Goal: Transaction & Acquisition: Purchase product/service

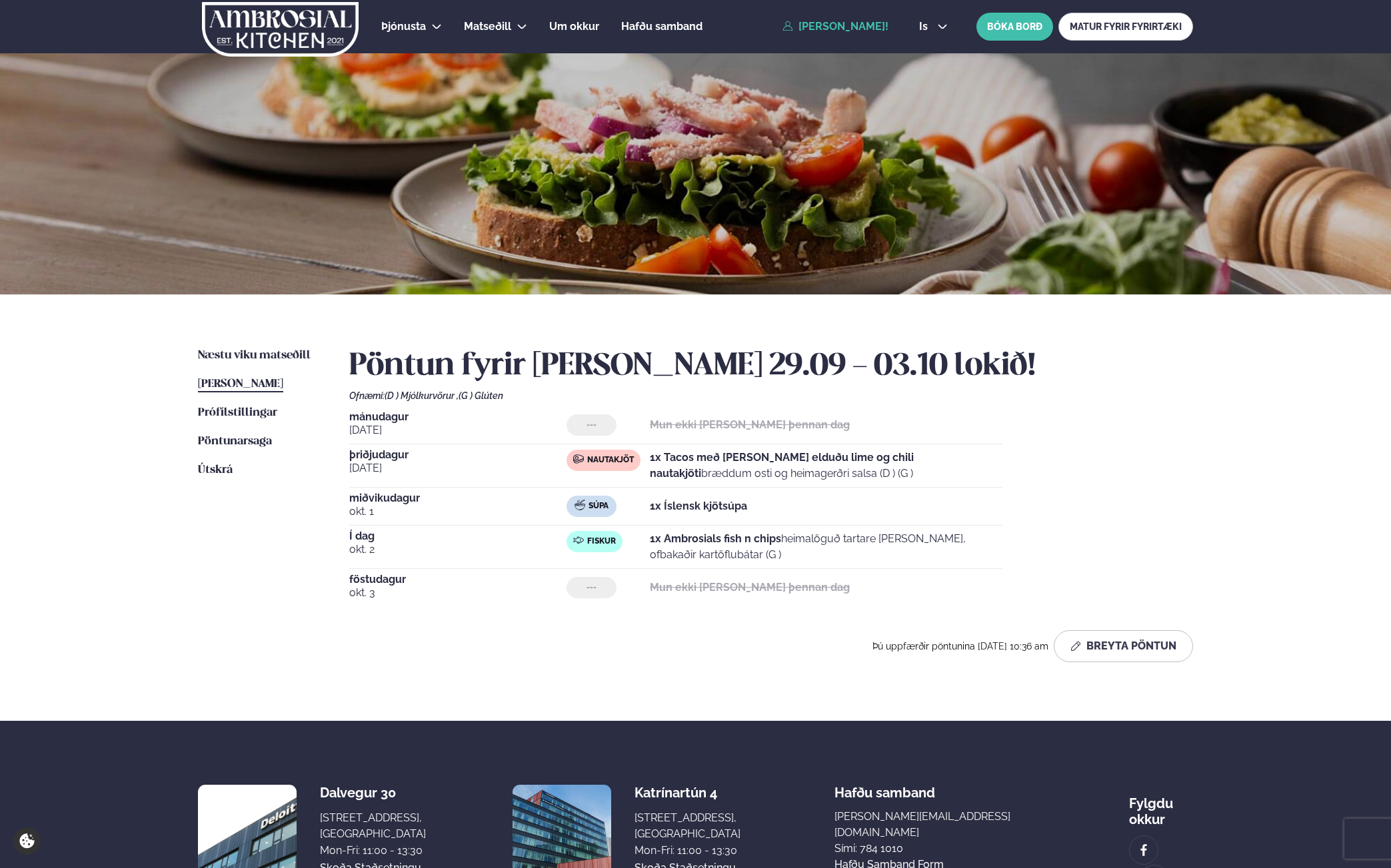
click at [82, 351] on div "Þjónusta Hádegismatur fyrir fyrirtæki Fyrirtækja veitingar Einkapartý Matseðill…" at bounding box center [695, 498] width 1391 height 996
click at [101, 440] on div "Þjónusta Hádegismatur fyrir fyrirtæki Fyrirtækja veitingar Einkapartý Matseðill…" at bounding box center [695, 498] width 1391 height 996
click at [270, 357] on span "Næstu viku matseðill" at bounding box center [255, 355] width 113 height 11
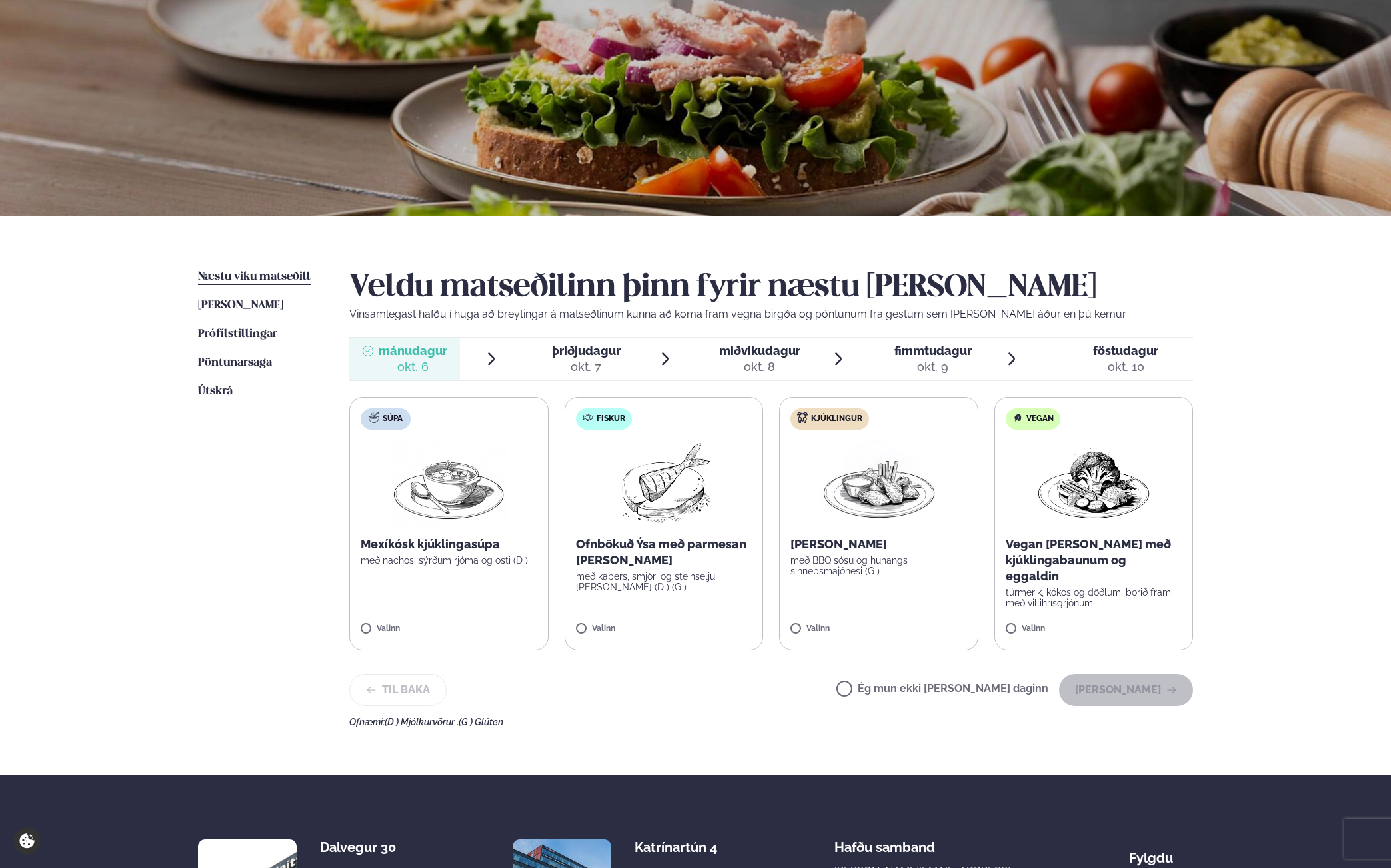
scroll to position [162, 0]
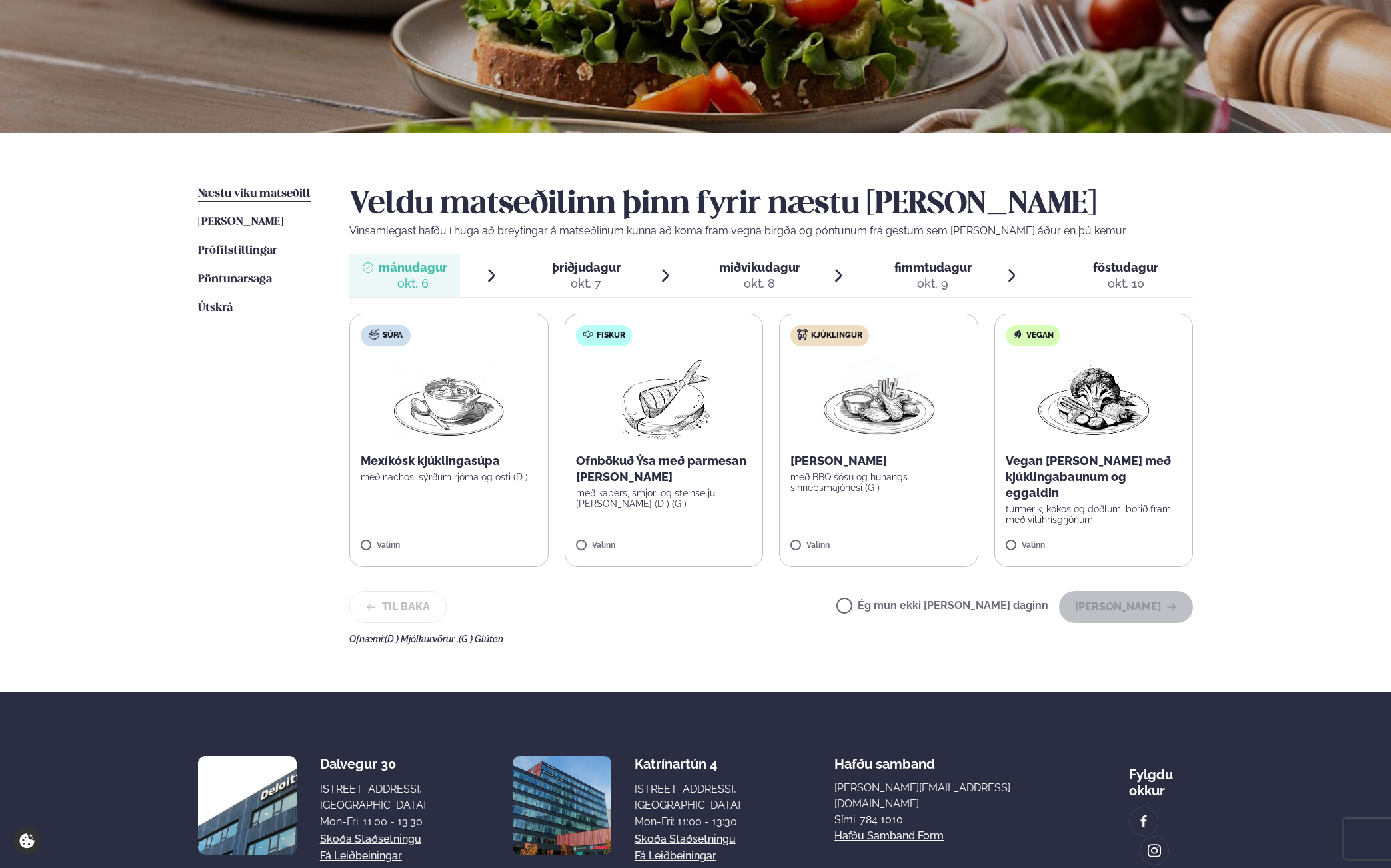
click at [672, 463] on p "Ofnbökuð Ýsa með parmesan [PERSON_NAME]" at bounding box center [664, 469] width 177 height 32
click at [1097, 610] on button "[PERSON_NAME]" at bounding box center [1126, 607] width 134 height 32
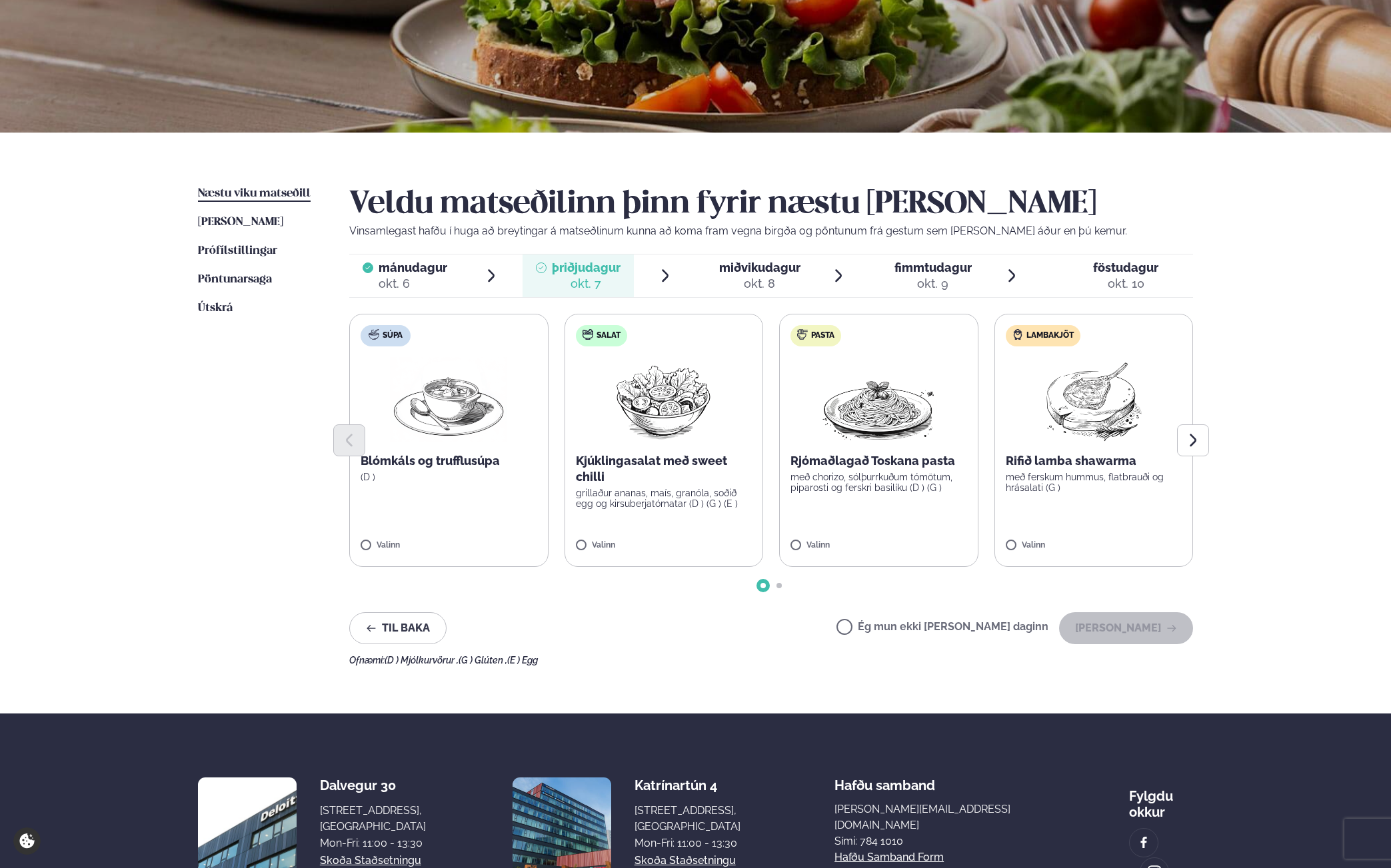
click at [944, 622] on label "Ég mun ekki [PERSON_NAME] daginn" at bounding box center [942, 629] width 212 height 14
click at [1104, 628] on button "[PERSON_NAME]" at bounding box center [1126, 629] width 134 height 32
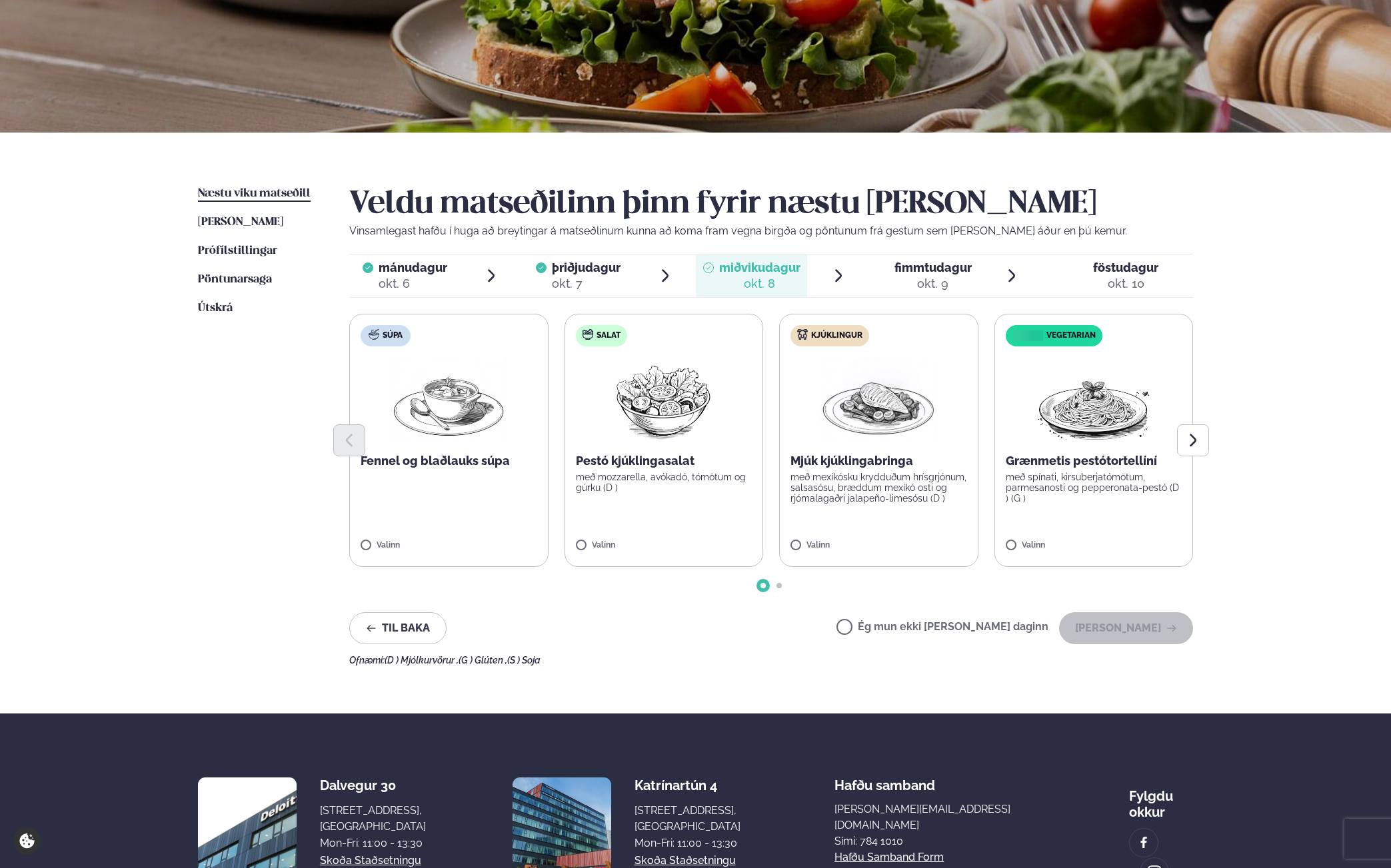
click at [856, 432] on div at bounding box center [771, 440] width 844 height 32
click at [870, 475] on p "með mexíkósku krydduðum hrísgrjónum, salsasósu, bræddum mexíkó osti og rjómalag…" at bounding box center [878, 488] width 177 height 32
click at [823, 533] on label "Kjúklingur Mjúk kjúklingabringa með mexíkósku krydduðum hrísgrjónum, salsasósu,…" at bounding box center [878, 440] width 199 height 253
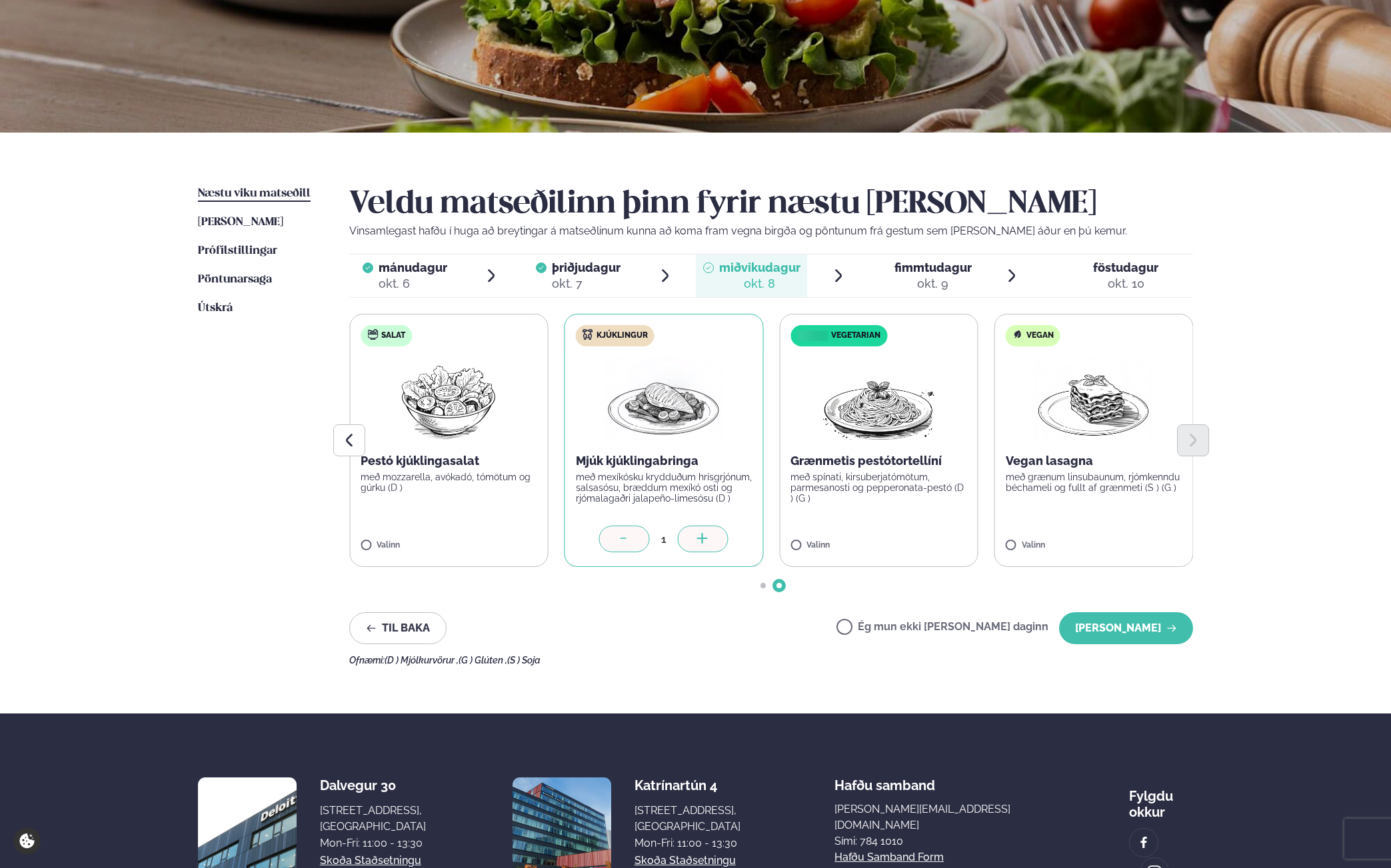
click at [625, 543] on icon at bounding box center [624, 540] width 13 height 13
click at [631, 528] on label "Kjúklingur Mjúk kjúklingabringa með mexíkósku krydduðum hrísgrjónum, salsasósu,…" at bounding box center [664, 440] width 199 height 253
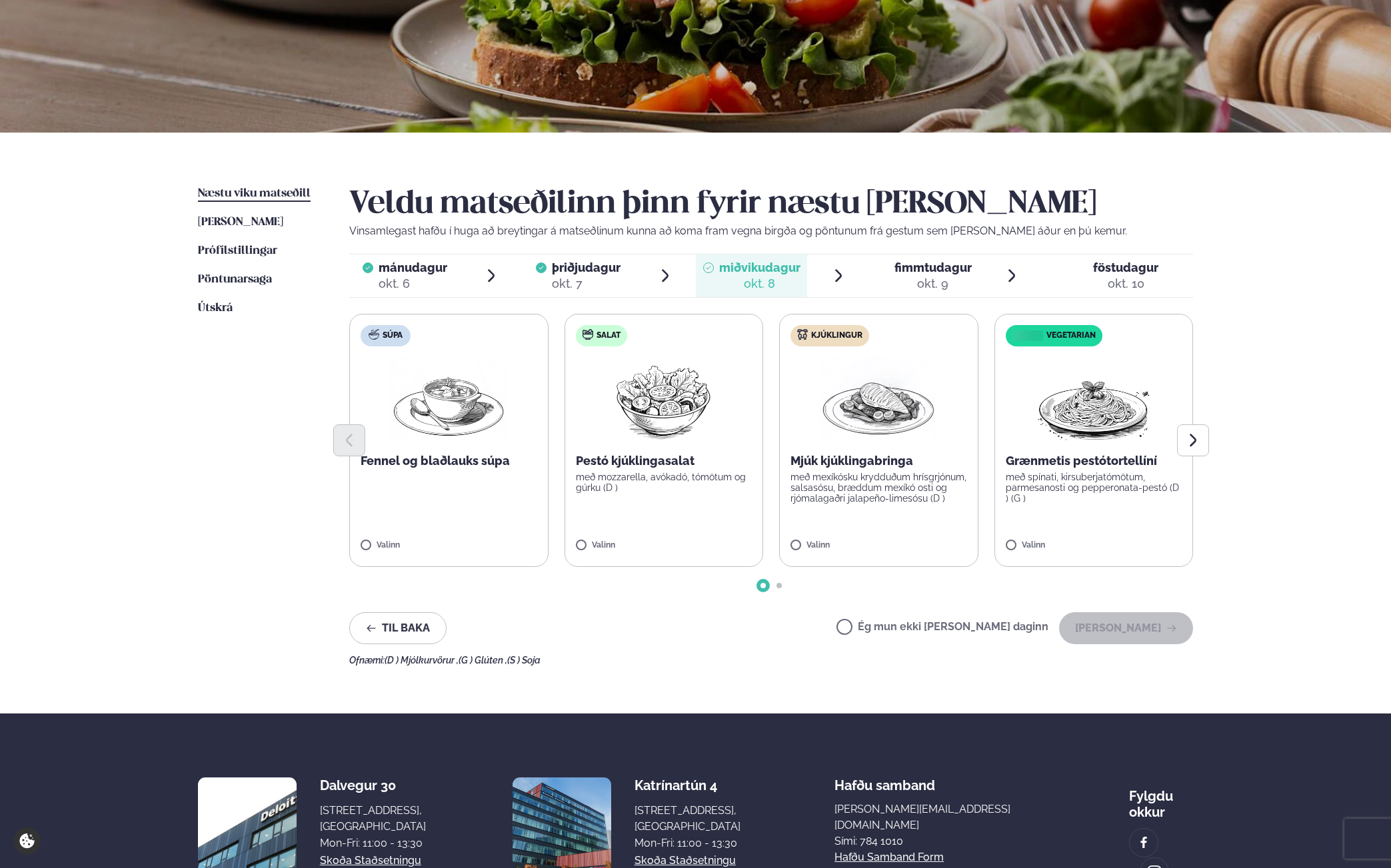
click at [836, 479] on p "með mexíkósku krydduðum hrísgrjónum, salsasósu, bræddum mexíkó osti og rjómalag…" at bounding box center [879, 488] width 177 height 32
click at [1190, 437] on icon "Next slide" at bounding box center [1193, 440] width 16 height 16
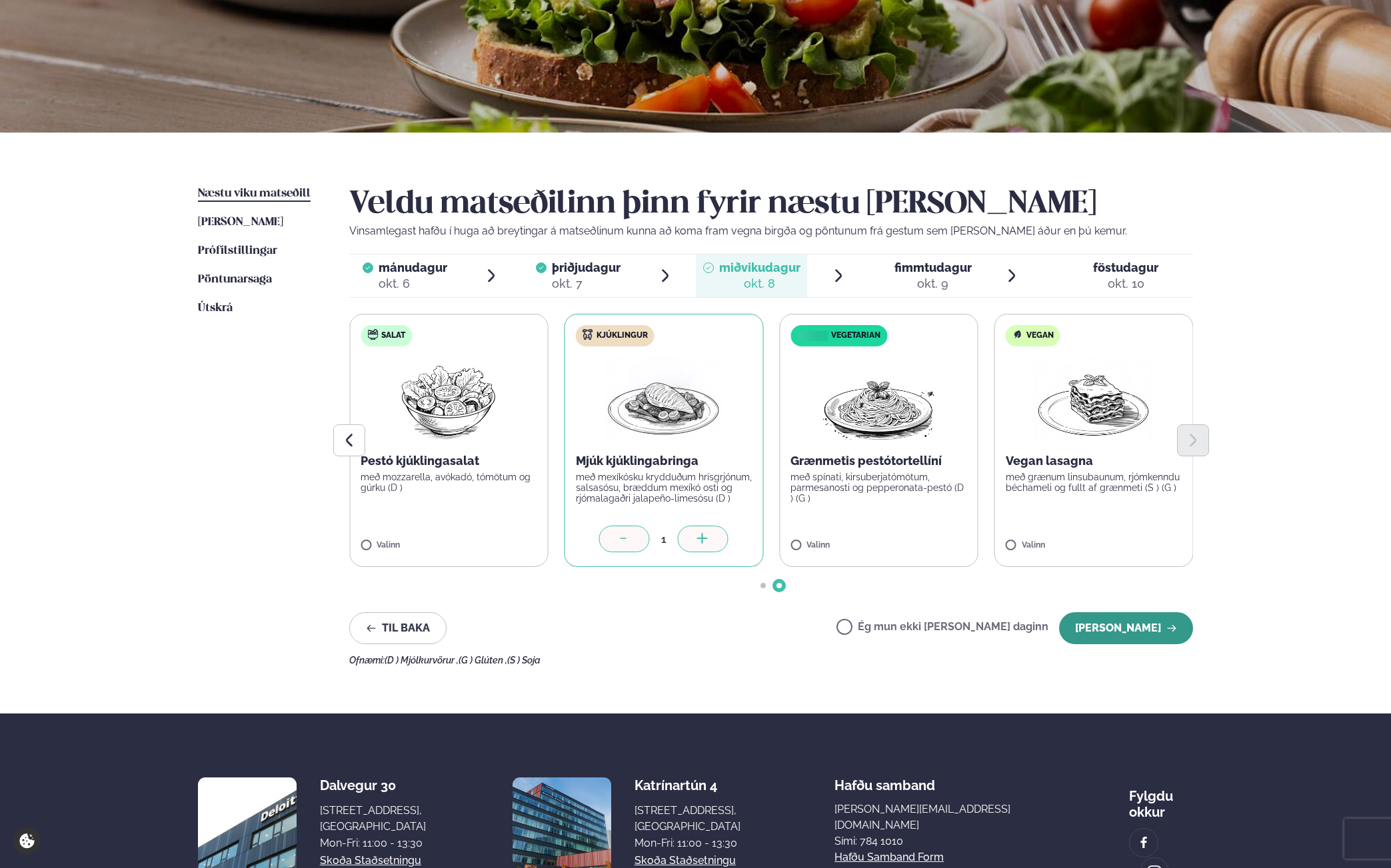
click at [1152, 624] on button "[PERSON_NAME]" at bounding box center [1126, 629] width 134 height 32
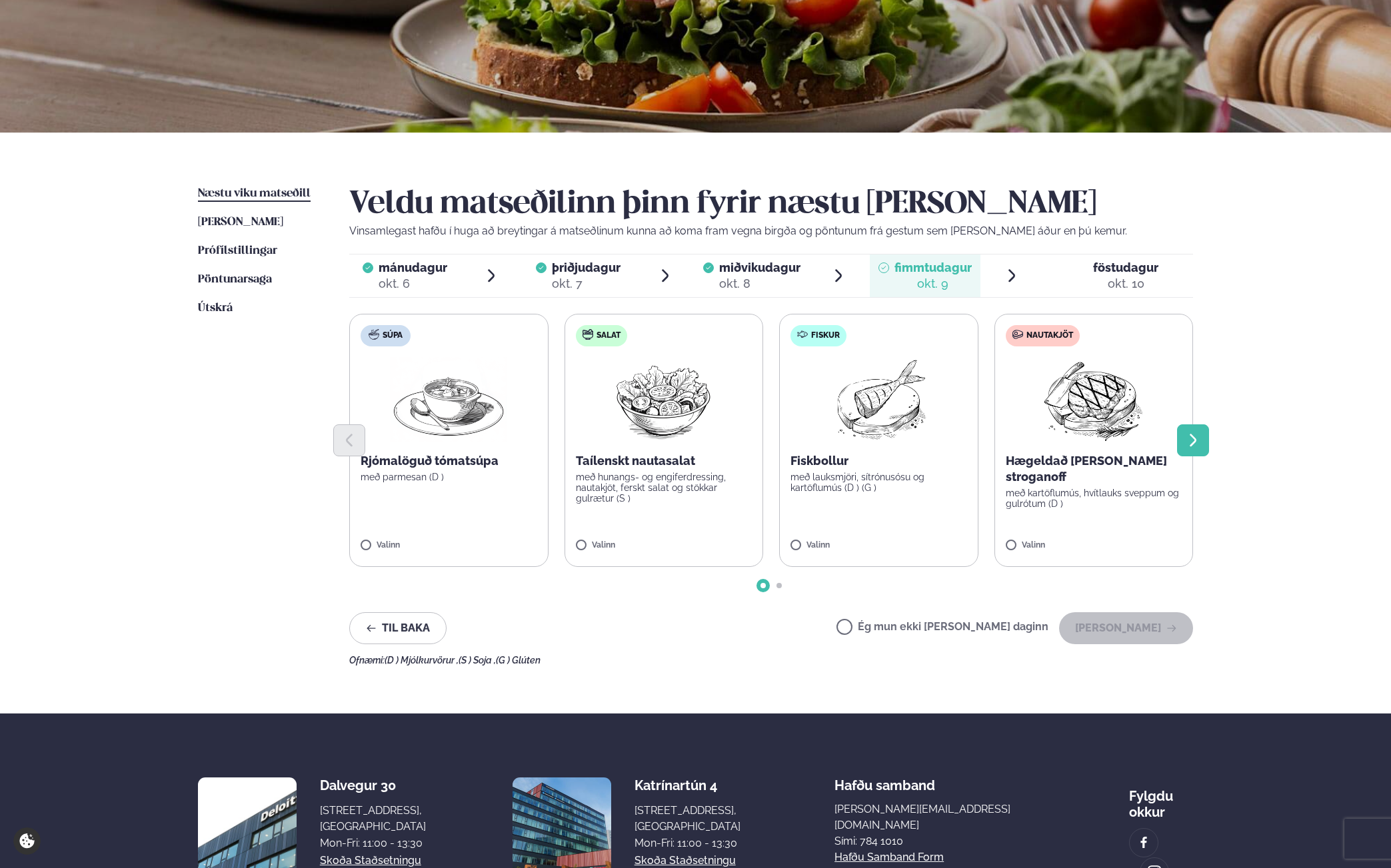
click at [1200, 439] on icon "Next slide" at bounding box center [1193, 440] width 16 height 16
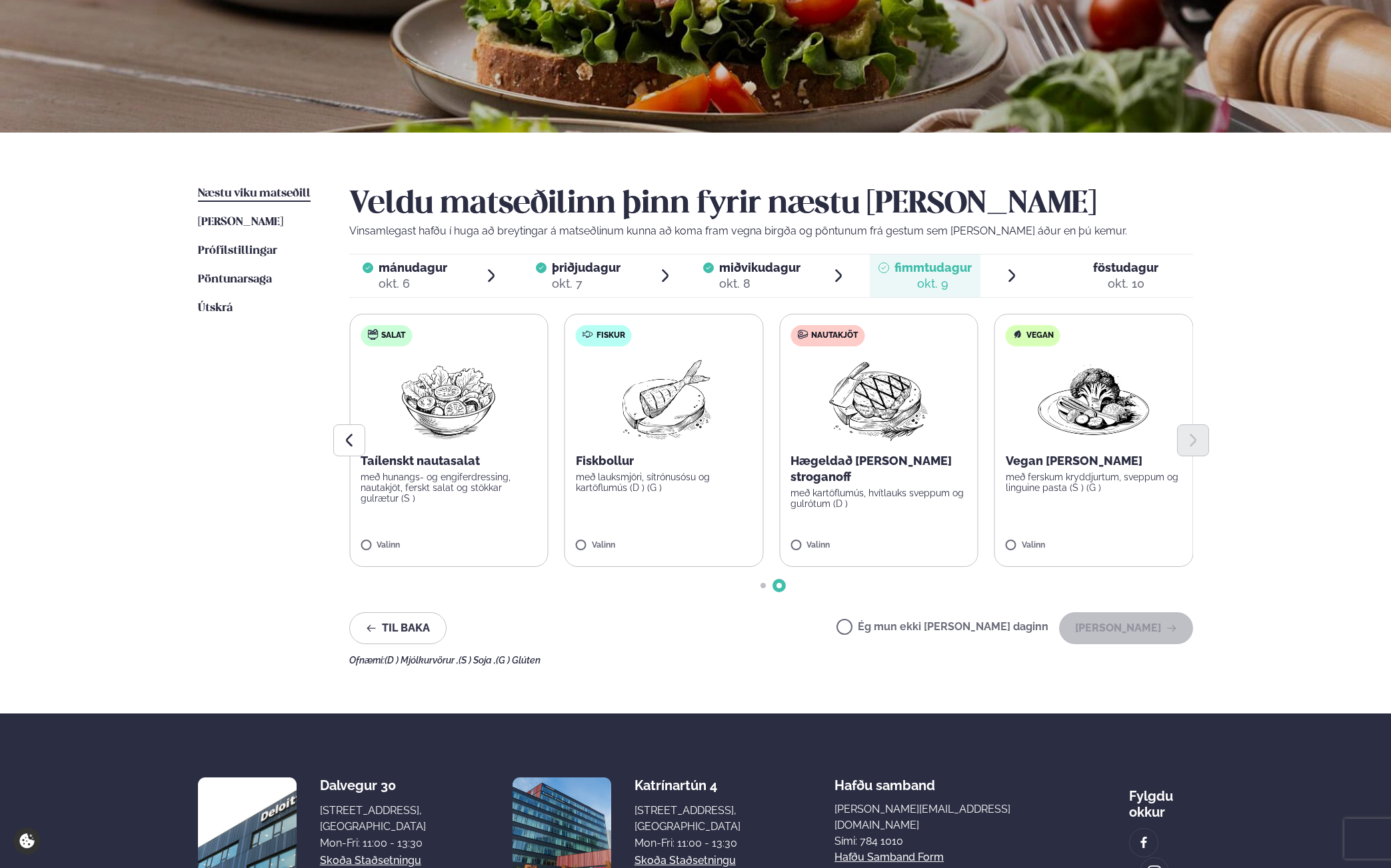
click at [873, 466] on p "Hægeldað [PERSON_NAME] stroganoff" at bounding box center [879, 469] width 177 height 32
click at [1106, 631] on button "[PERSON_NAME]" at bounding box center [1126, 629] width 134 height 32
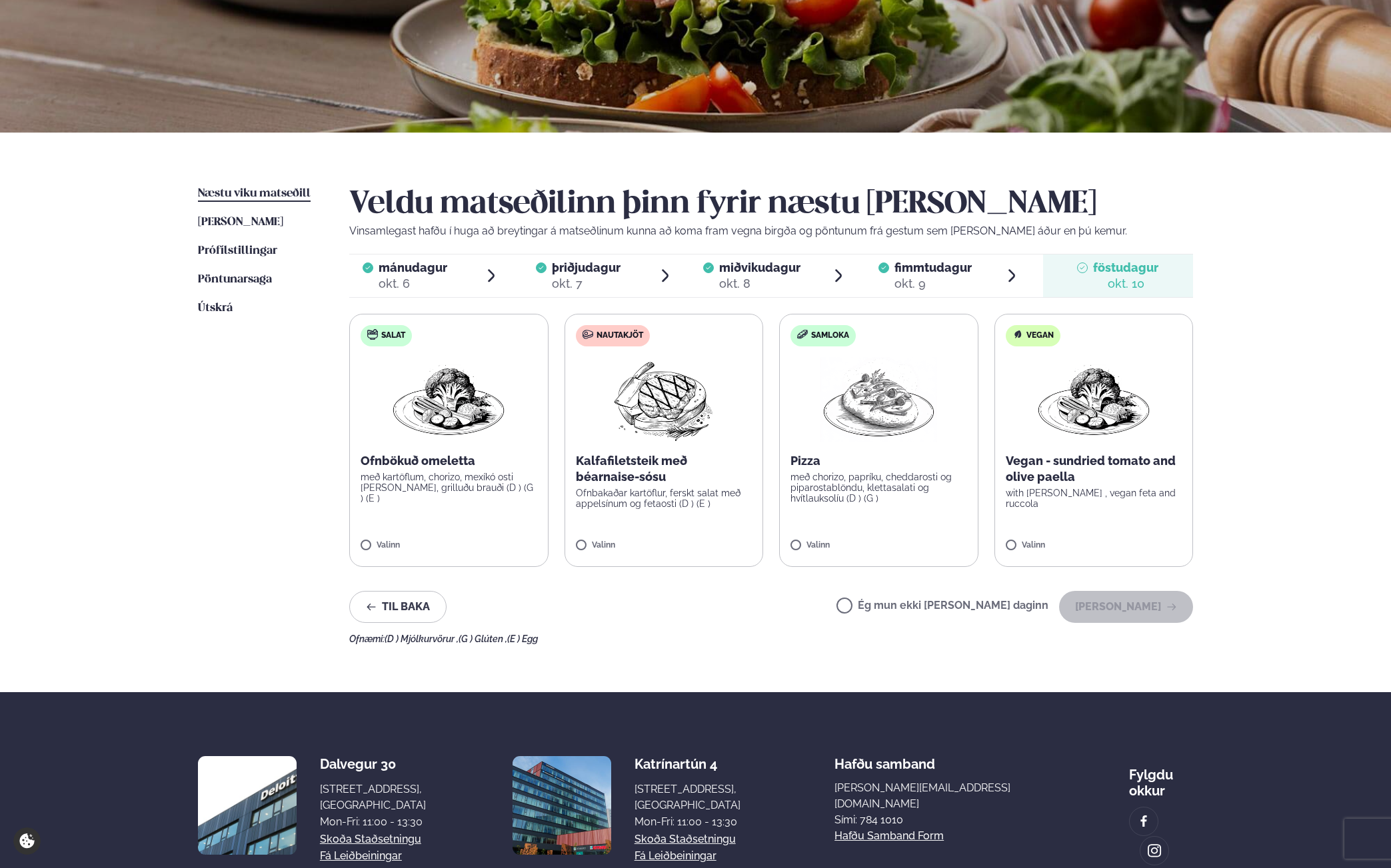
click at [631, 475] on p "Kalfafiletsteik með béarnaise-sósu" at bounding box center [664, 469] width 177 height 32
click at [1132, 615] on button "[PERSON_NAME]" at bounding box center [1126, 607] width 134 height 32
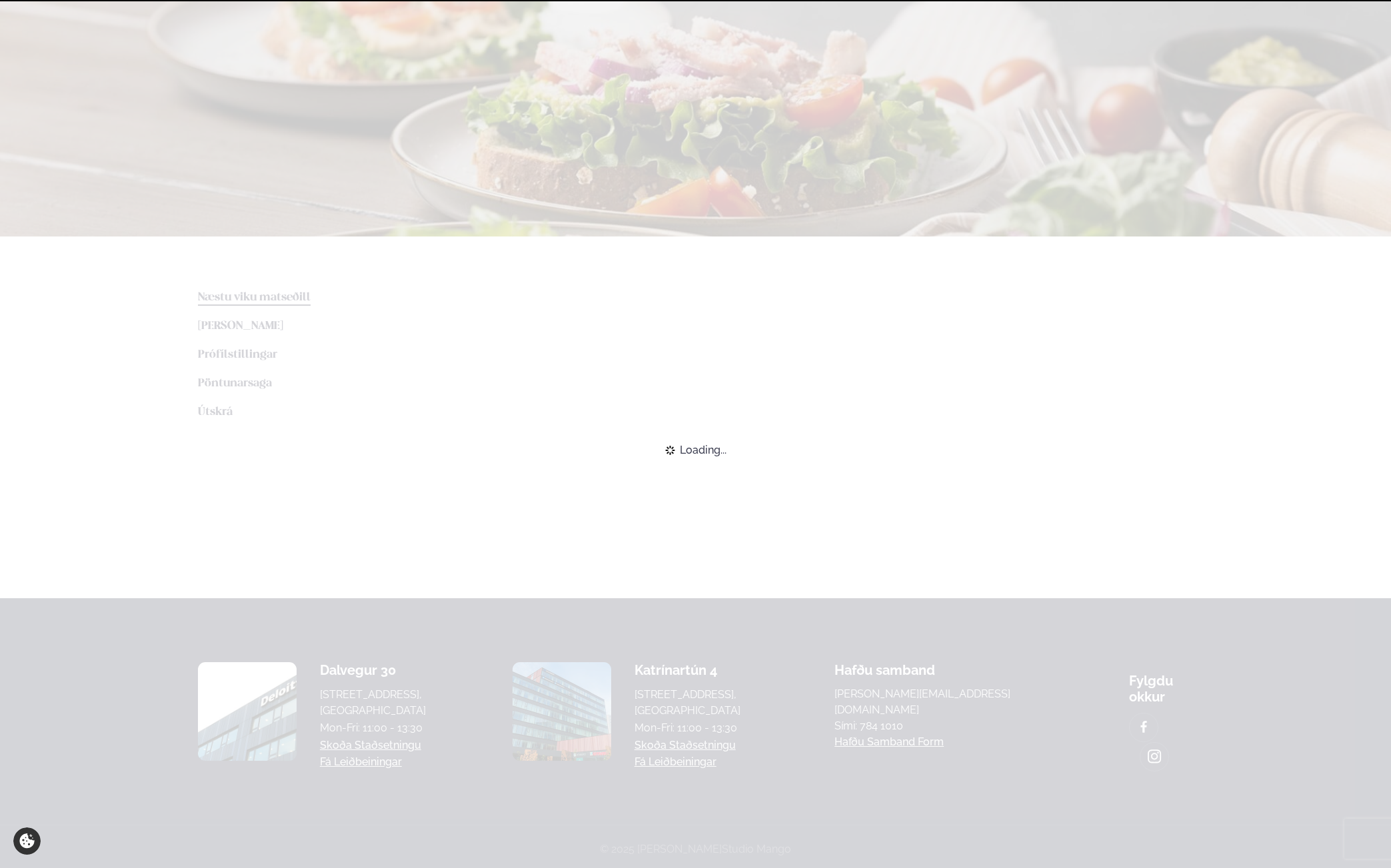
scroll to position [149, 0]
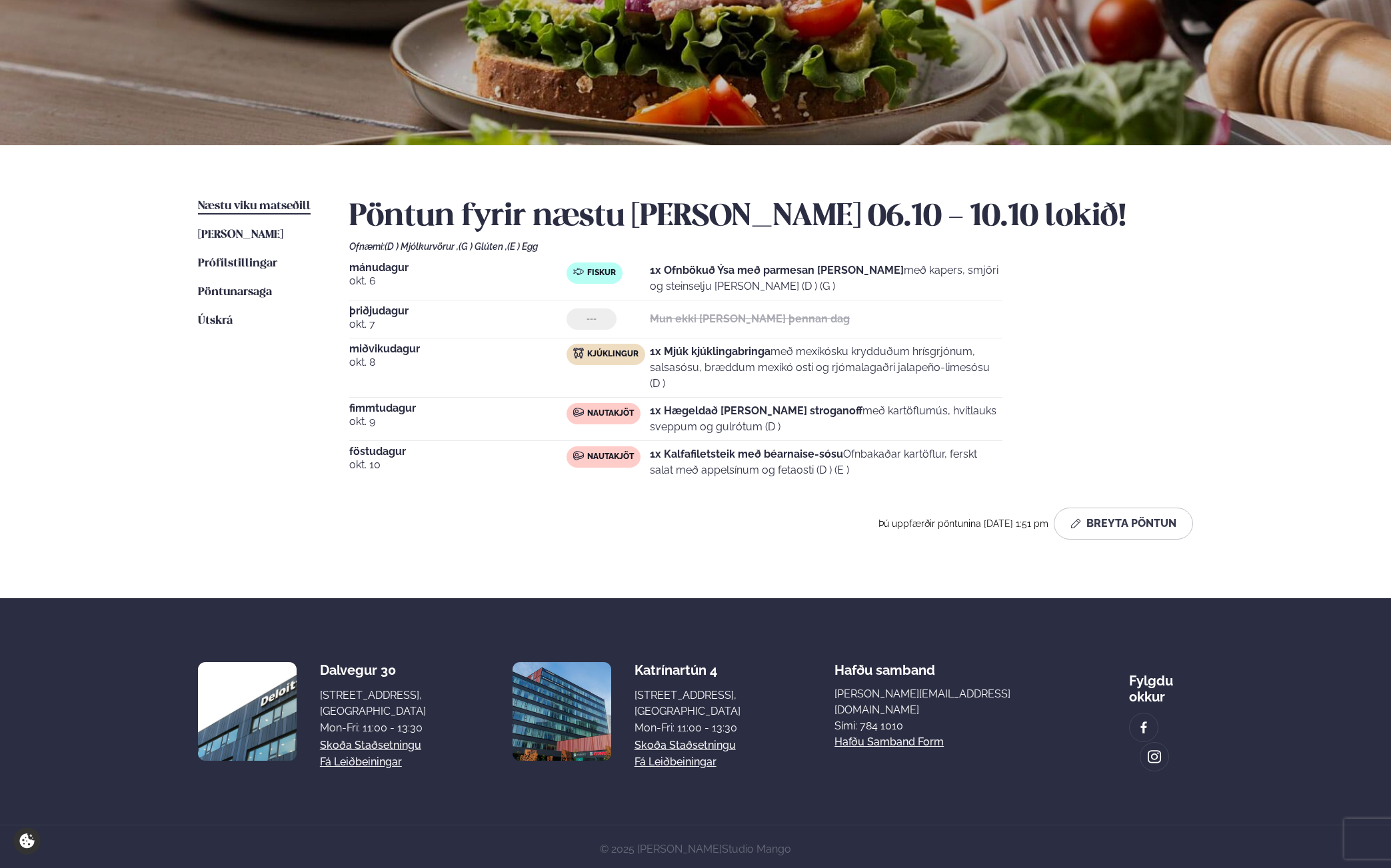
click at [640, 526] on div "Þú uppfærðir pöntunina [DATE] 1:51 pm Breyta Pöntun" at bounding box center [771, 524] width 844 height 32
